Goal: Information Seeking & Learning: Learn about a topic

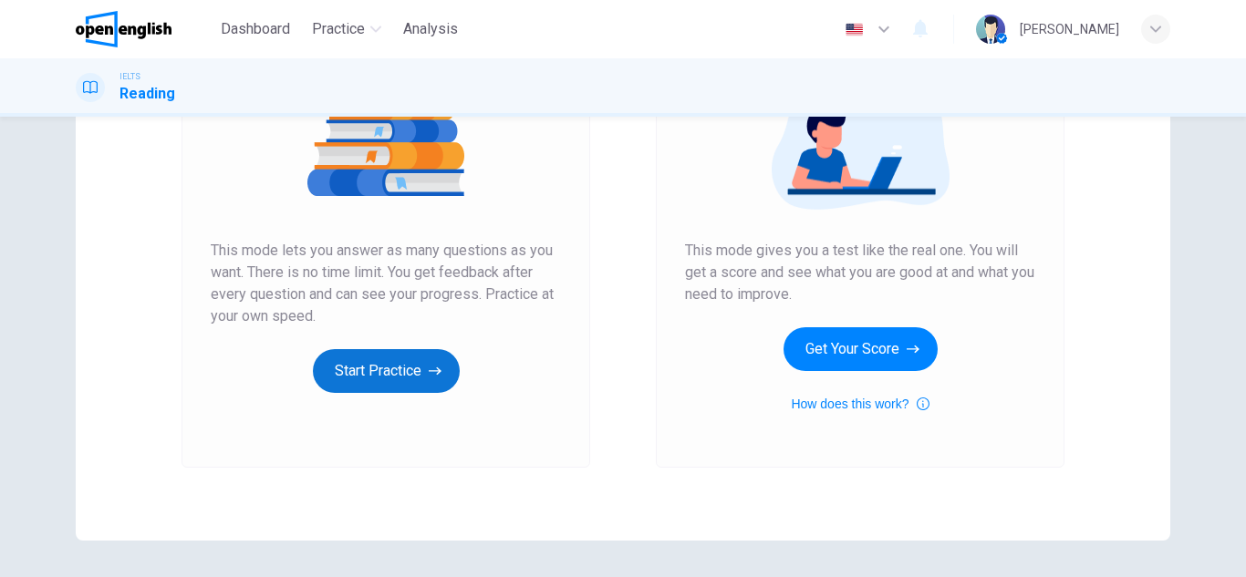
scroll to position [248, 0]
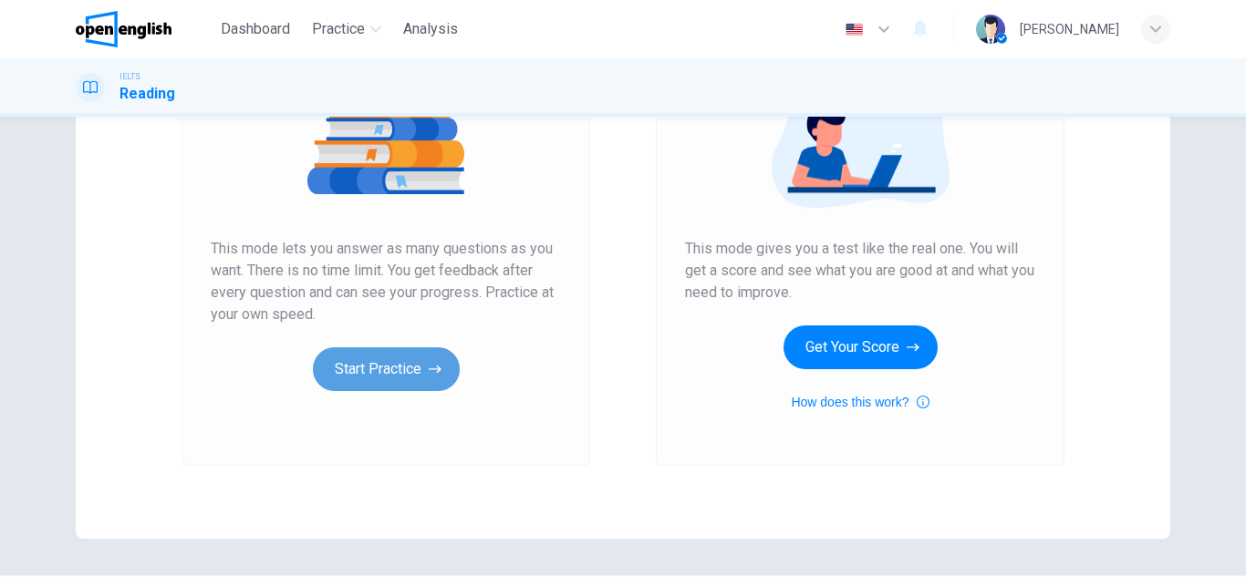
click at [390, 375] on button "Start Practice" at bounding box center [386, 369] width 147 height 44
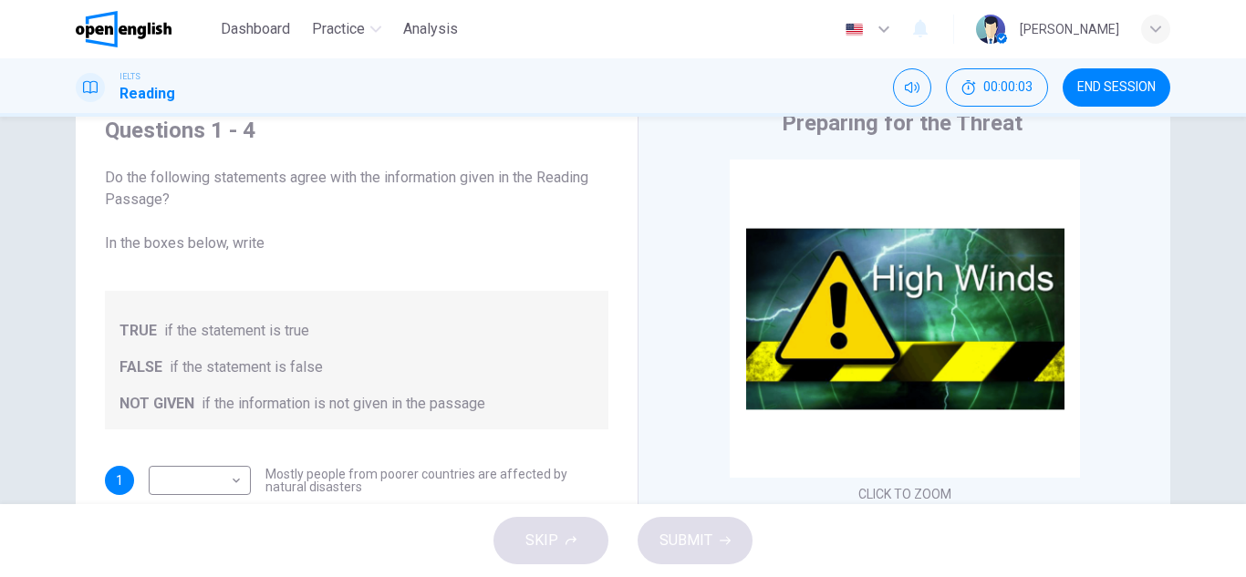
scroll to position [113, 0]
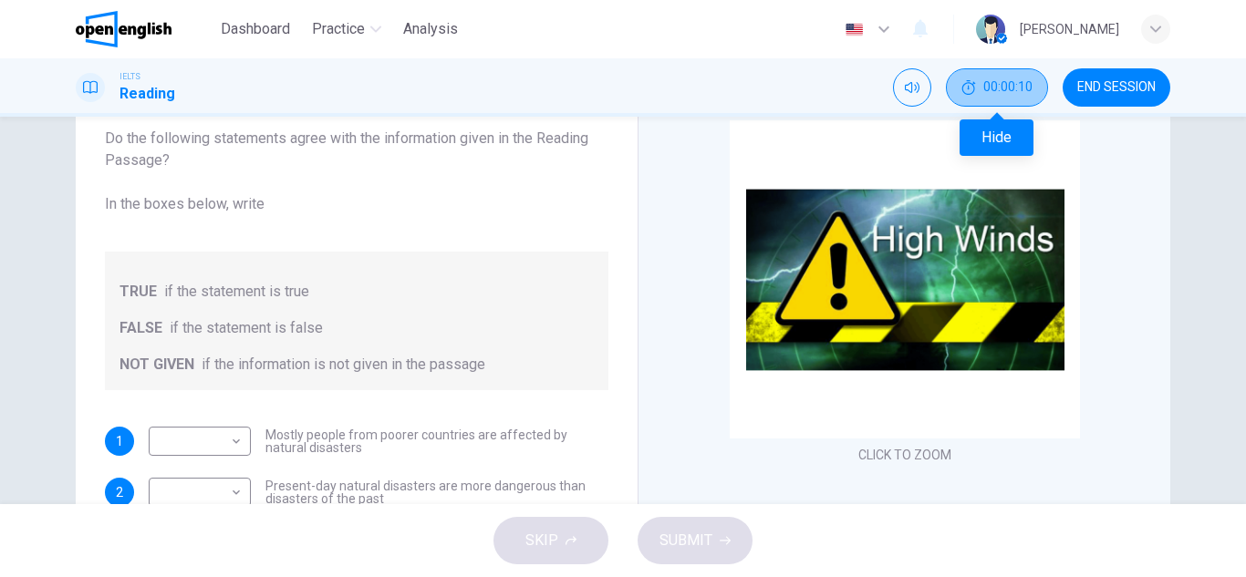
click at [978, 84] on button "00:00:10" at bounding box center [997, 87] width 102 height 38
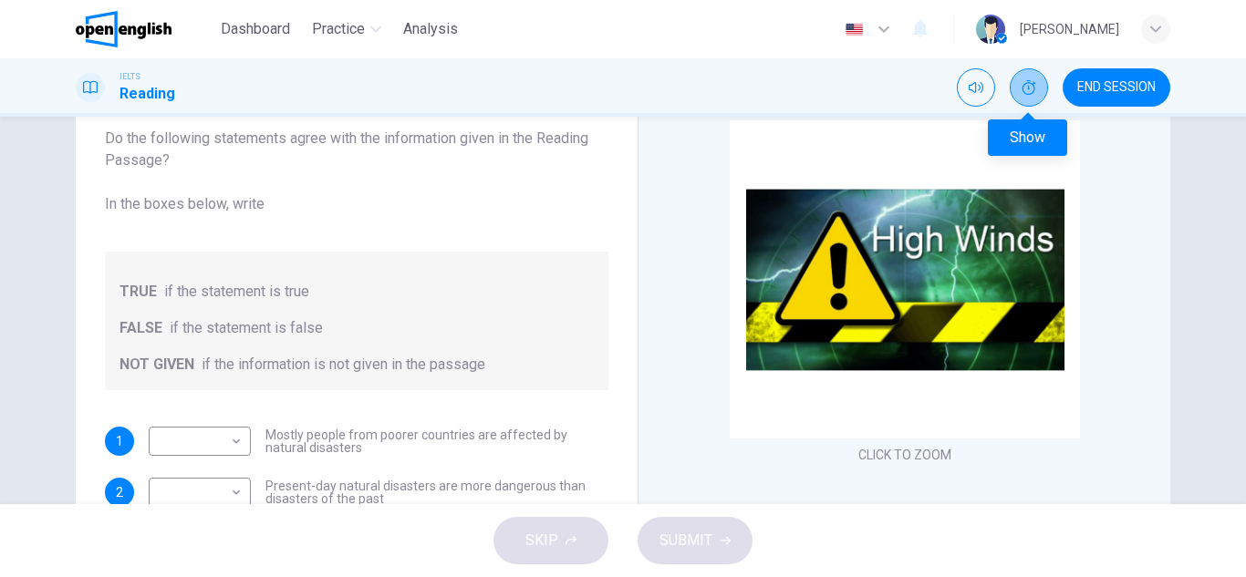
click at [1022, 89] on icon "Show" at bounding box center [1029, 87] width 14 height 15
